Goal: Download file/media

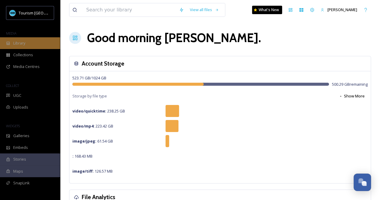
click at [26, 42] on div "Library" at bounding box center [30, 43] width 60 height 12
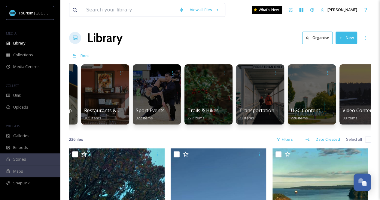
scroll to position [0, 815]
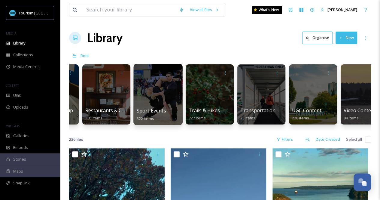
click at [150, 82] on div at bounding box center [157, 94] width 49 height 61
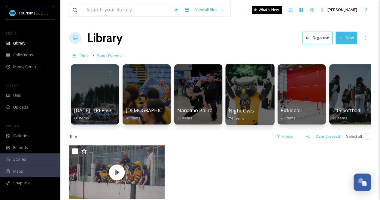
click at [255, 93] on div at bounding box center [249, 94] width 49 height 61
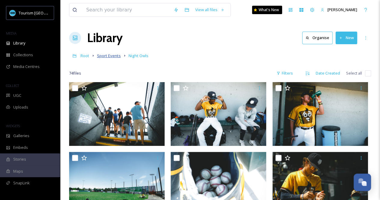
click at [107, 55] on span "Sport Events" at bounding box center [109, 55] width 24 height 5
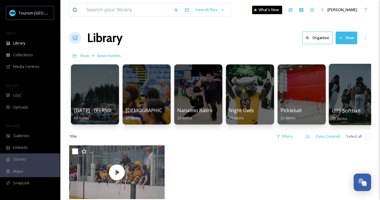
click at [352, 96] on div at bounding box center [353, 94] width 49 height 61
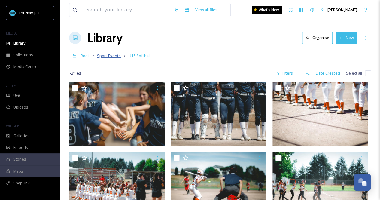
click at [109, 55] on span "Sport Events" at bounding box center [109, 55] width 24 height 5
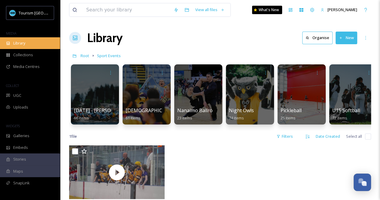
click at [23, 40] on span "Library" at bounding box center [19, 43] width 12 height 6
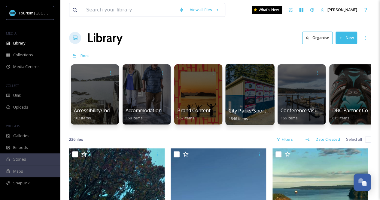
click at [264, 95] on div at bounding box center [249, 94] width 49 height 61
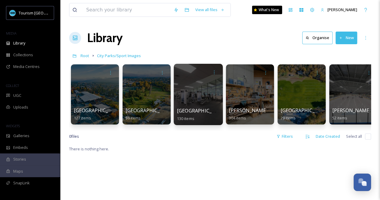
click at [201, 96] on div at bounding box center [198, 94] width 49 height 61
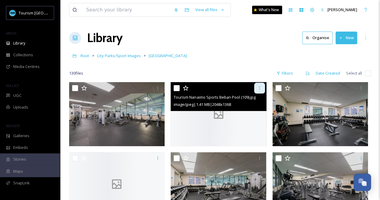
click at [259, 86] on icon at bounding box center [259, 88] width 5 height 5
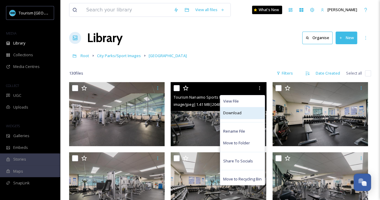
click at [243, 114] on div "Download" at bounding box center [242, 113] width 44 height 12
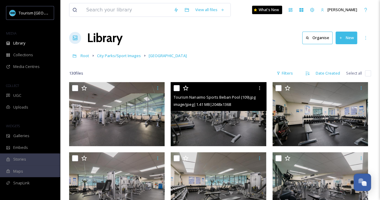
click at [240, 119] on img at bounding box center [218, 114] width 95 height 64
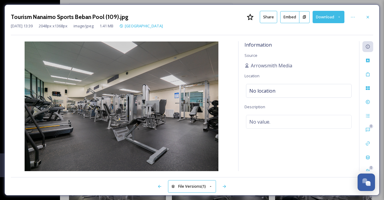
click at [339, 20] on button "Download" at bounding box center [329, 17] width 32 height 12
click at [367, 15] on icon at bounding box center [368, 17] width 5 height 5
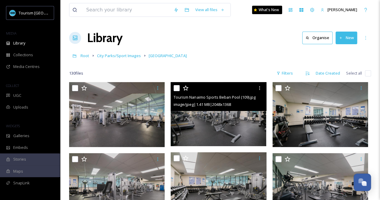
click at [275, 35] on div "Library Organise New" at bounding box center [220, 38] width 302 height 18
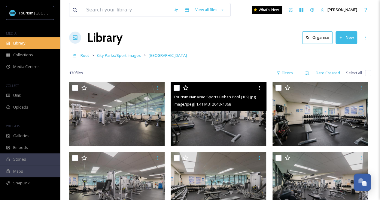
click at [34, 41] on div "Library" at bounding box center [30, 43] width 60 height 12
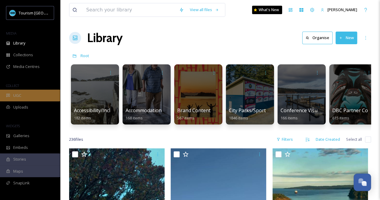
click at [33, 97] on div "UGC" at bounding box center [30, 95] width 60 height 12
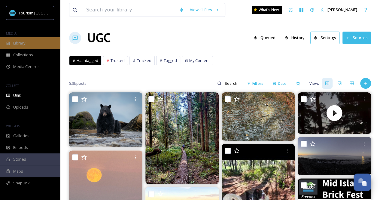
click at [29, 46] on div "Library" at bounding box center [30, 43] width 60 height 12
